Goal: Information Seeking & Learning: Learn about a topic

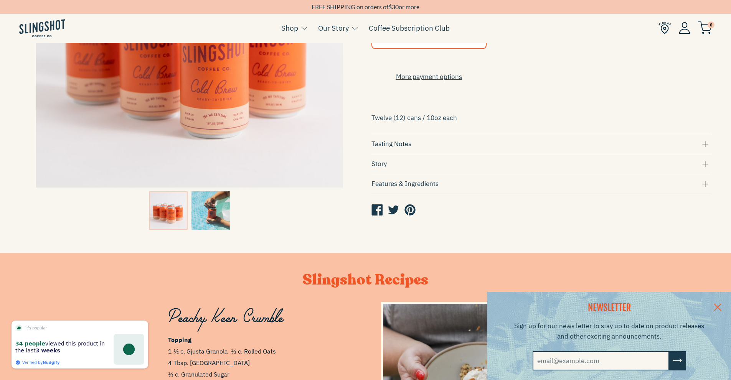
scroll to position [0, 438]
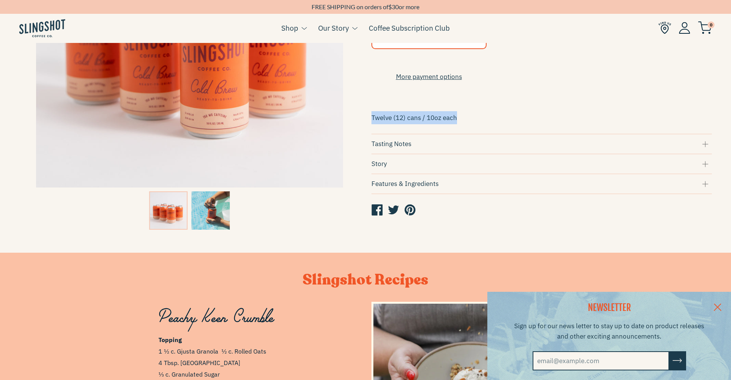
drag, startPoint x: 372, startPoint y: 123, endPoint x: 467, endPoint y: 122, distance: 94.8
click at [467, 122] on p "Twelve (12) cans / 10oz each" at bounding box center [542, 117] width 341 height 13
copy p "Twelve (12) cans / 10oz each"
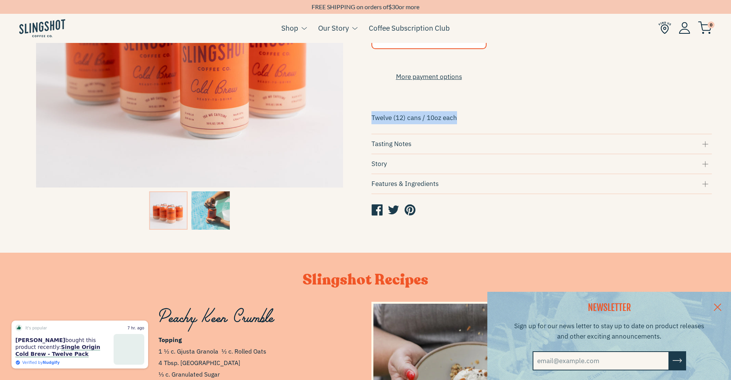
scroll to position [0, 0]
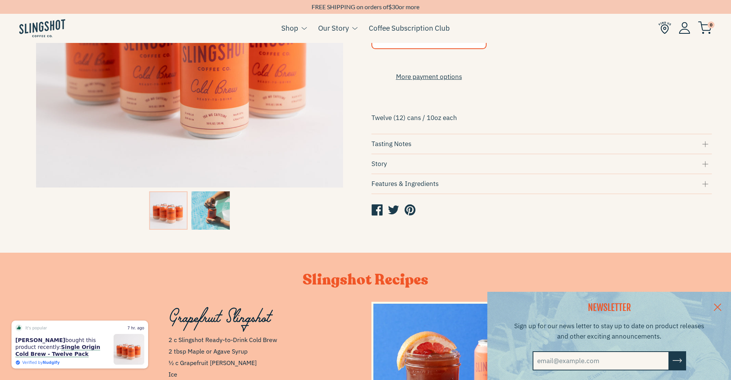
click at [400, 149] on div "Tasting Notes" at bounding box center [542, 144] width 341 height 10
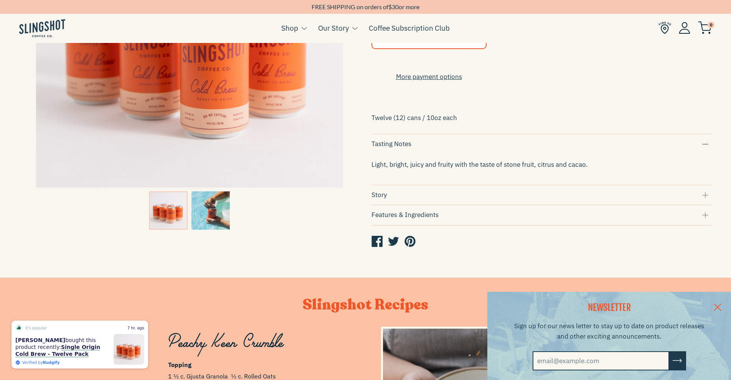
scroll to position [0, 438]
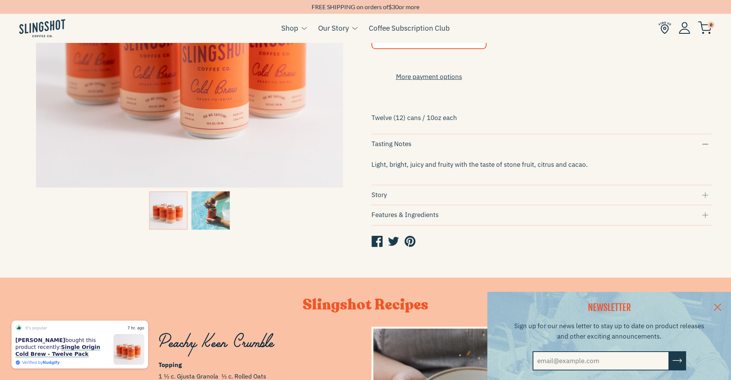
click at [372, 169] on span "Light, bright, juicy and fruity with the taste of stone fruit, citrus and cacao." at bounding box center [480, 164] width 216 height 8
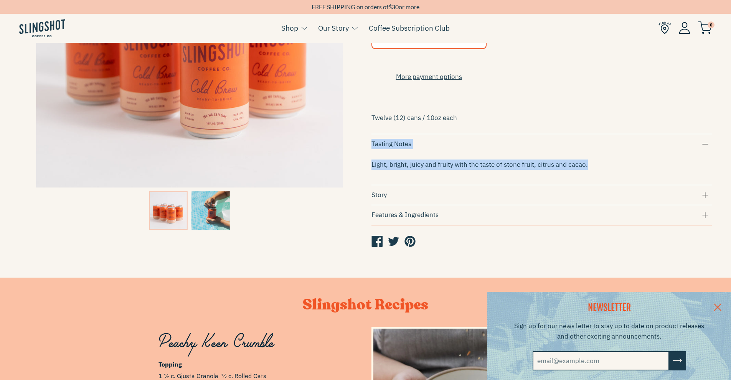
drag, startPoint x: 370, startPoint y: 150, endPoint x: 593, endPoint y: 171, distance: 223.9
click at [593, 171] on div "Single Origin Cold Brew - Twelve Pack $48.00 Quantity 1 Purchase Options One-ti…" at bounding box center [536, 70] width 352 height 378
copy div "Tasting Notes Light, bright, juicy and fruity with the taste of stone fruit, ci…"
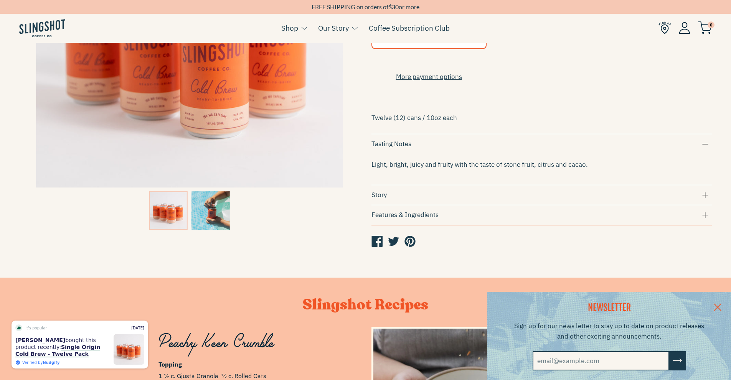
click at [384, 200] on div "Story" at bounding box center [542, 195] width 341 height 10
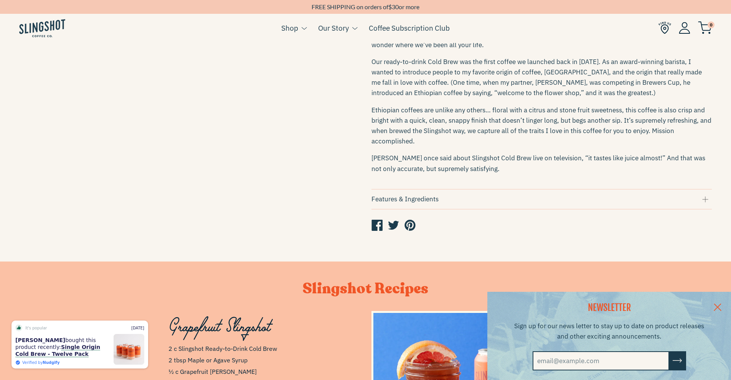
scroll to position [0, 0]
click at [403, 205] on div "Features & Ingredients" at bounding box center [542, 199] width 341 height 10
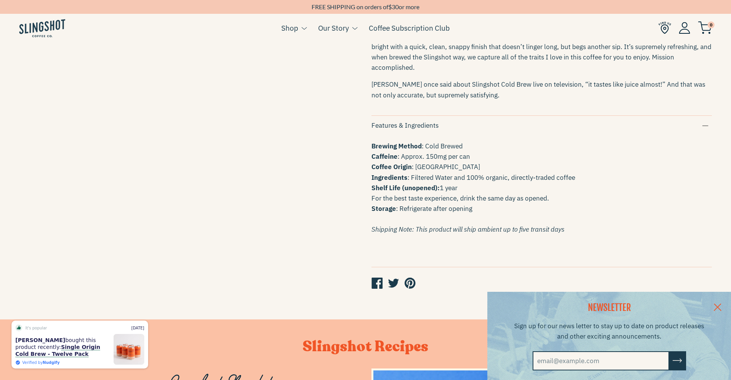
scroll to position [461, 0]
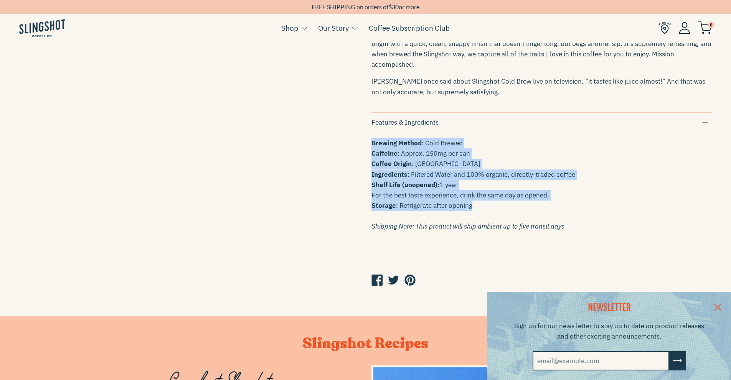
drag, startPoint x: 373, startPoint y: 148, endPoint x: 515, endPoint y: 208, distance: 155.1
click at [515, 208] on p "Brewing Method : Cold Brewed Caffeine : Approx. 150mg per can Coffee Origin : […" at bounding box center [542, 185] width 341 height 94
copy p "Brewing Method : Cold Brewed Caffeine : Approx. 150mg per can Coffee Origin : […"
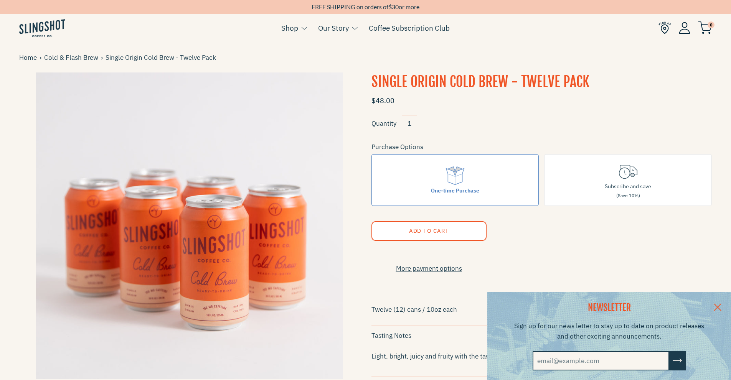
scroll to position [0, 0]
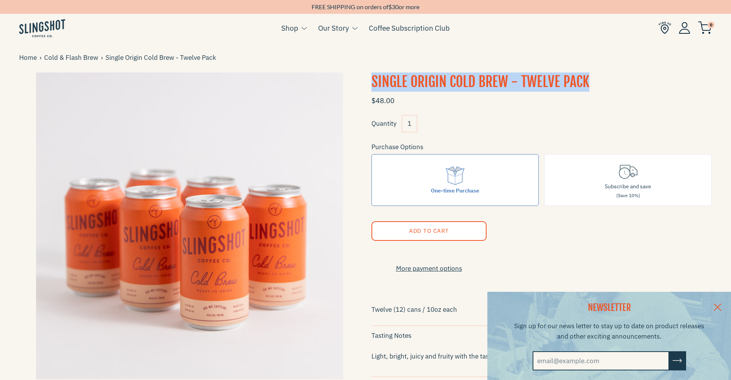
drag, startPoint x: 374, startPoint y: 81, endPoint x: 603, endPoint y: 76, distance: 229.2
click at [603, 76] on h1 "Single Origin Cold Brew - Twelve Pack" at bounding box center [542, 82] width 341 height 19
copy h1 "Single Origin Cold Brew - Twelve Pack"
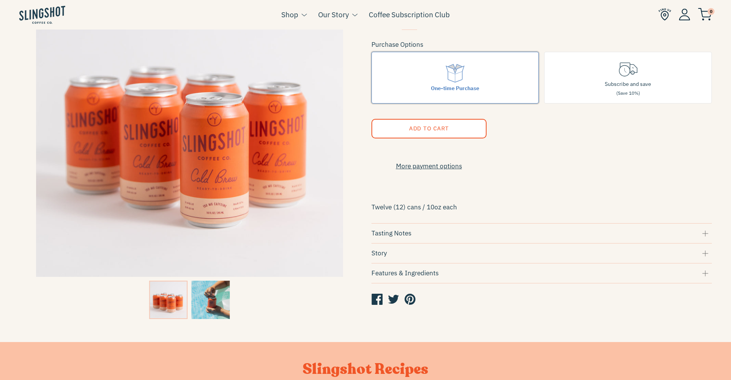
scroll to position [154, 0]
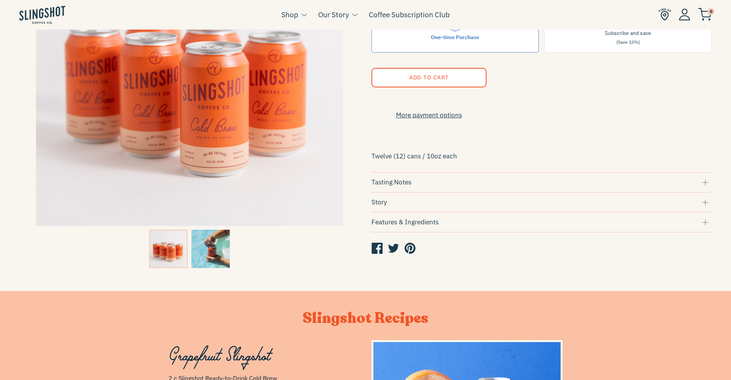
click at [422, 187] on div "Tasting Notes" at bounding box center [542, 182] width 341 height 10
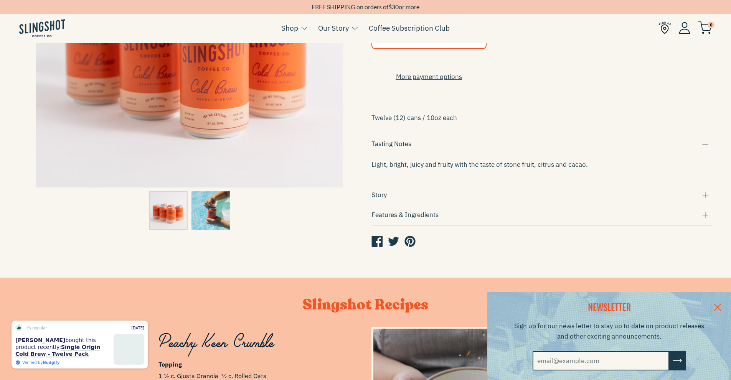
scroll to position [0, 438]
drag, startPoint x: 372, startPoint y: 171, endPoint x: 422, endPoint y: 172, distance: 49.9
click at [422, 169] on span "Light, bright, juicy and fruity with the taste of stone fruit, citrus and cacao." at bounding box center [480, 164] width 216 height 8
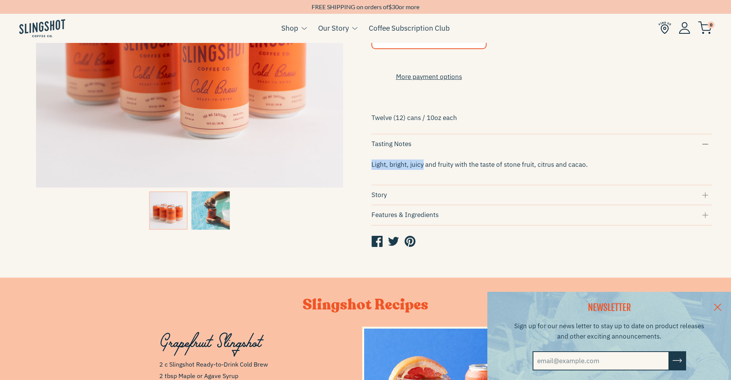
scroll to position [0, 0]
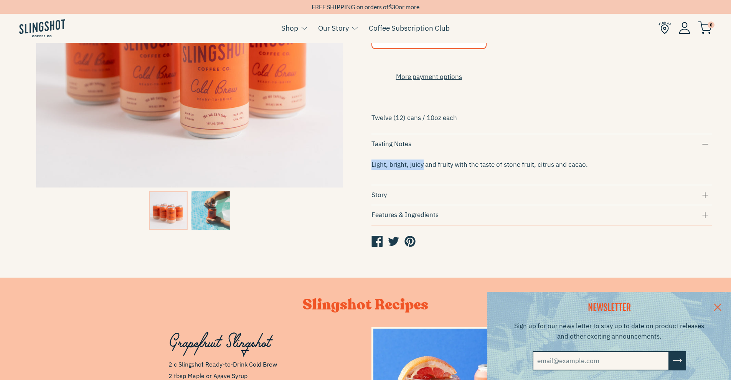
copy span "Light, bright, juicy"
click at [212, 215] on img at bounding box center [211, 211] width 38 height 38
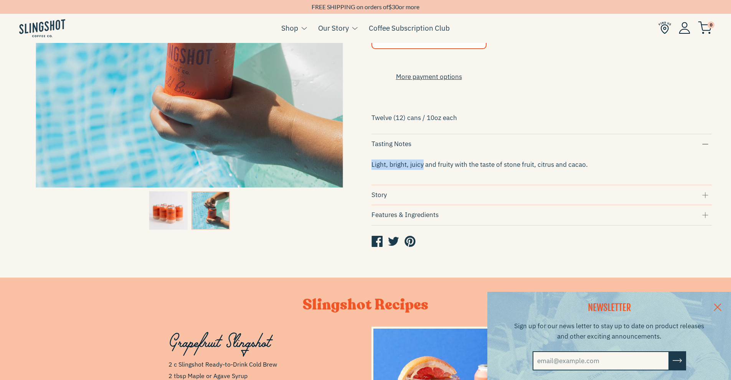
copy span "Light, bright, juicy"
